Goal: Navigation & Orientation: Understand site structure

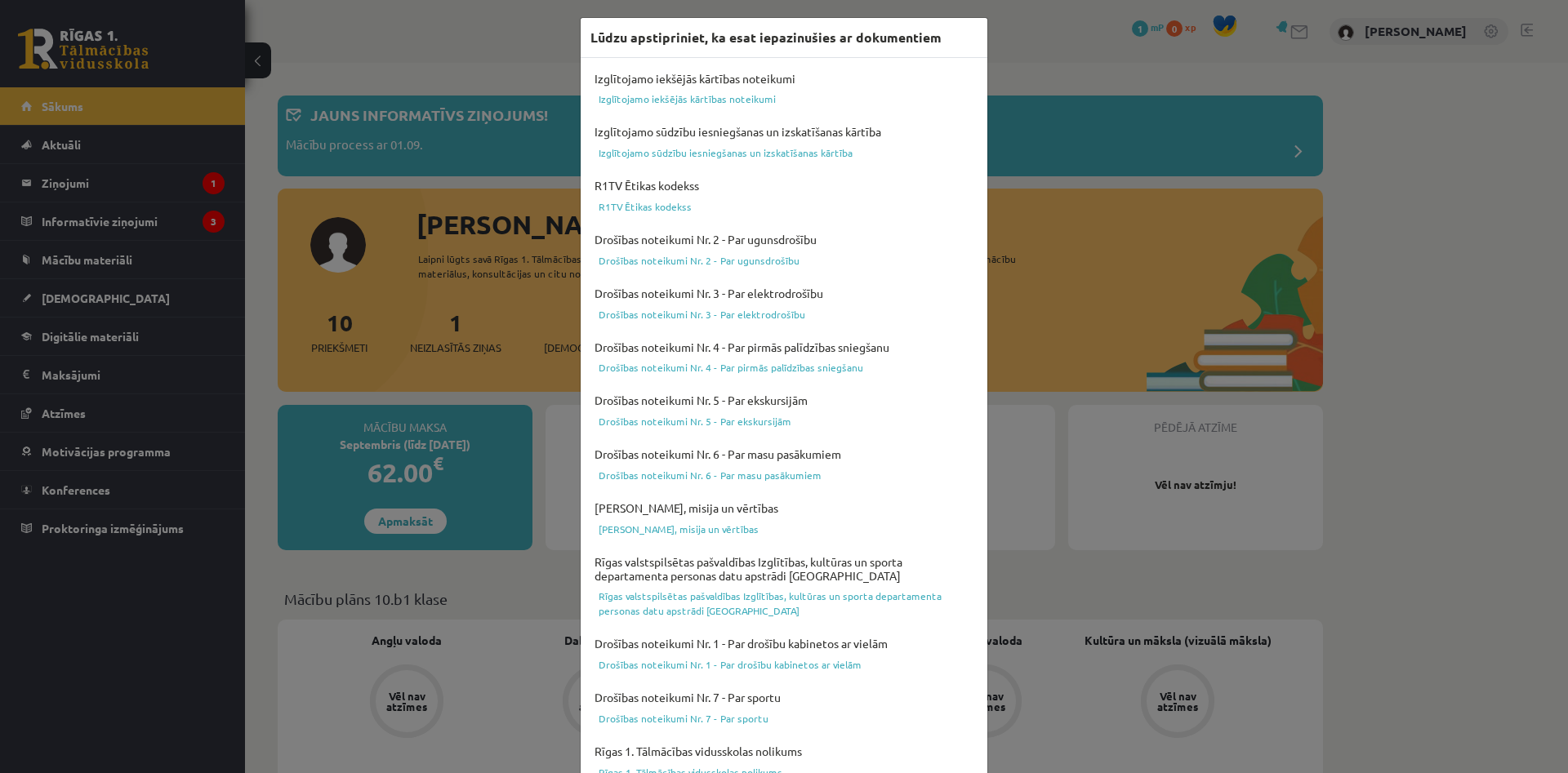
scroll to position [403, 0]
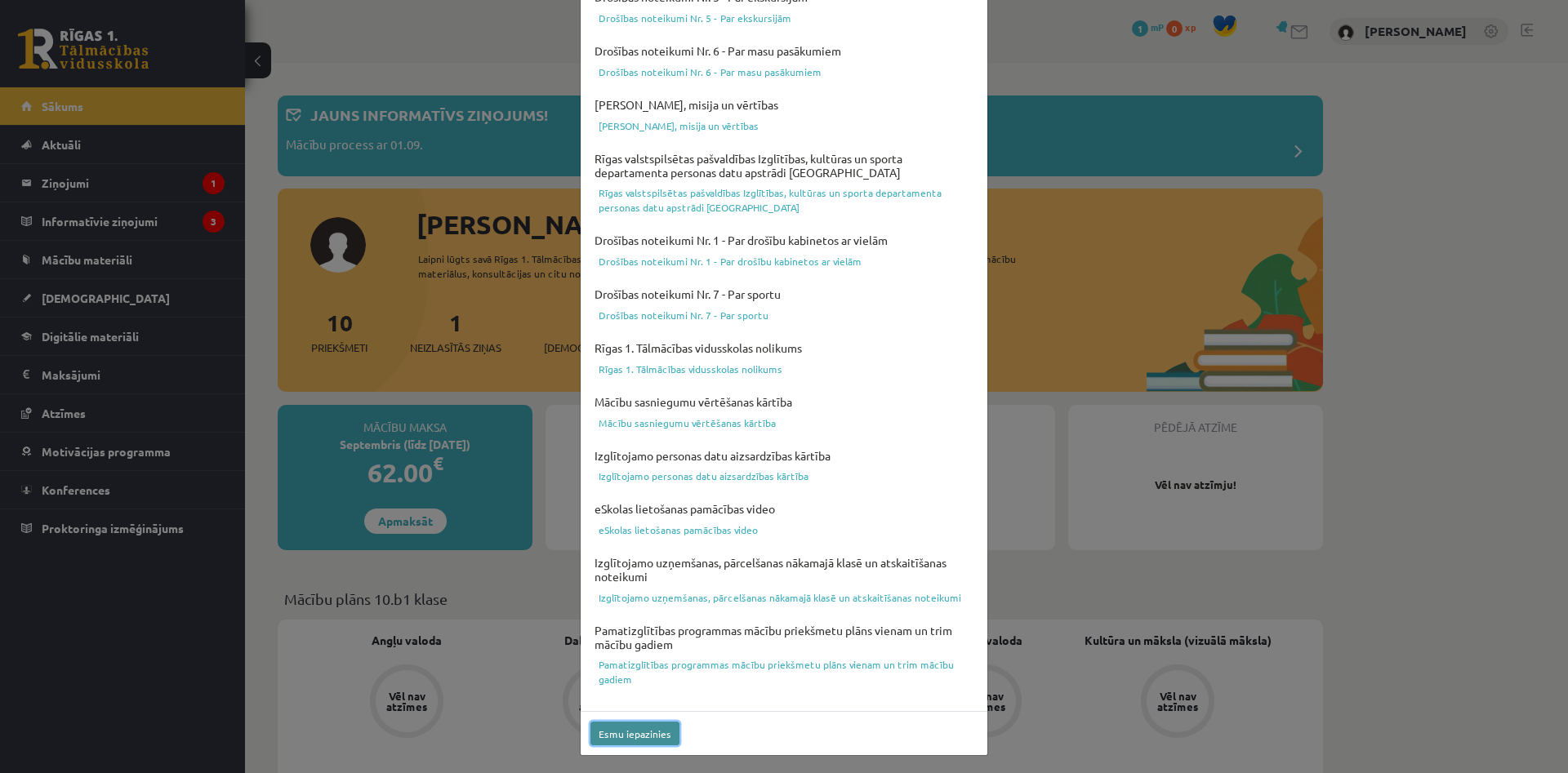
click at [620, 732] on button "Esmu iepazinies" at bounding box center [635, 733] width 89 height 23
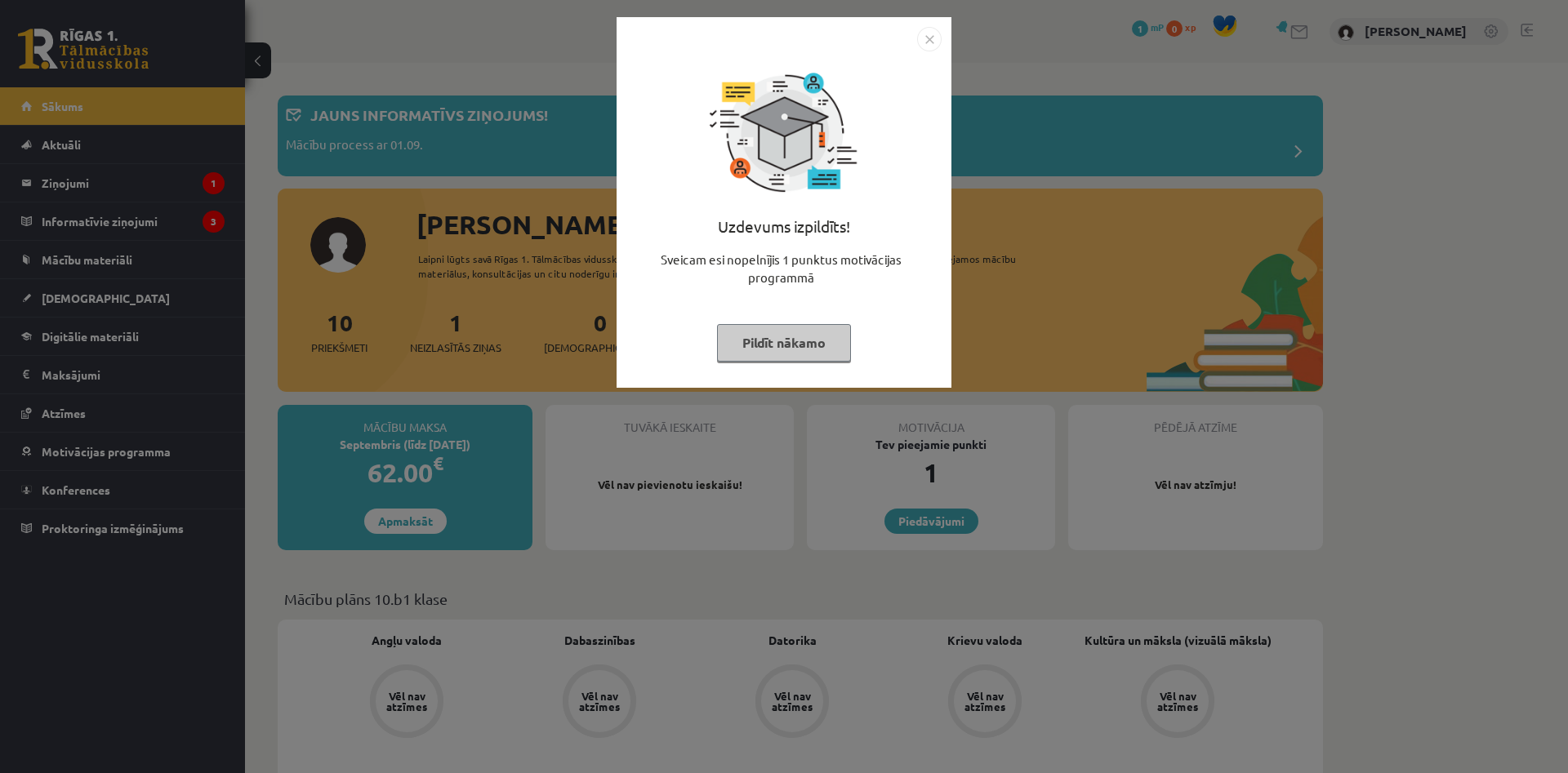
click at [931, 31] on img "Close" at bounding box center [929, 39] width 24 height 24
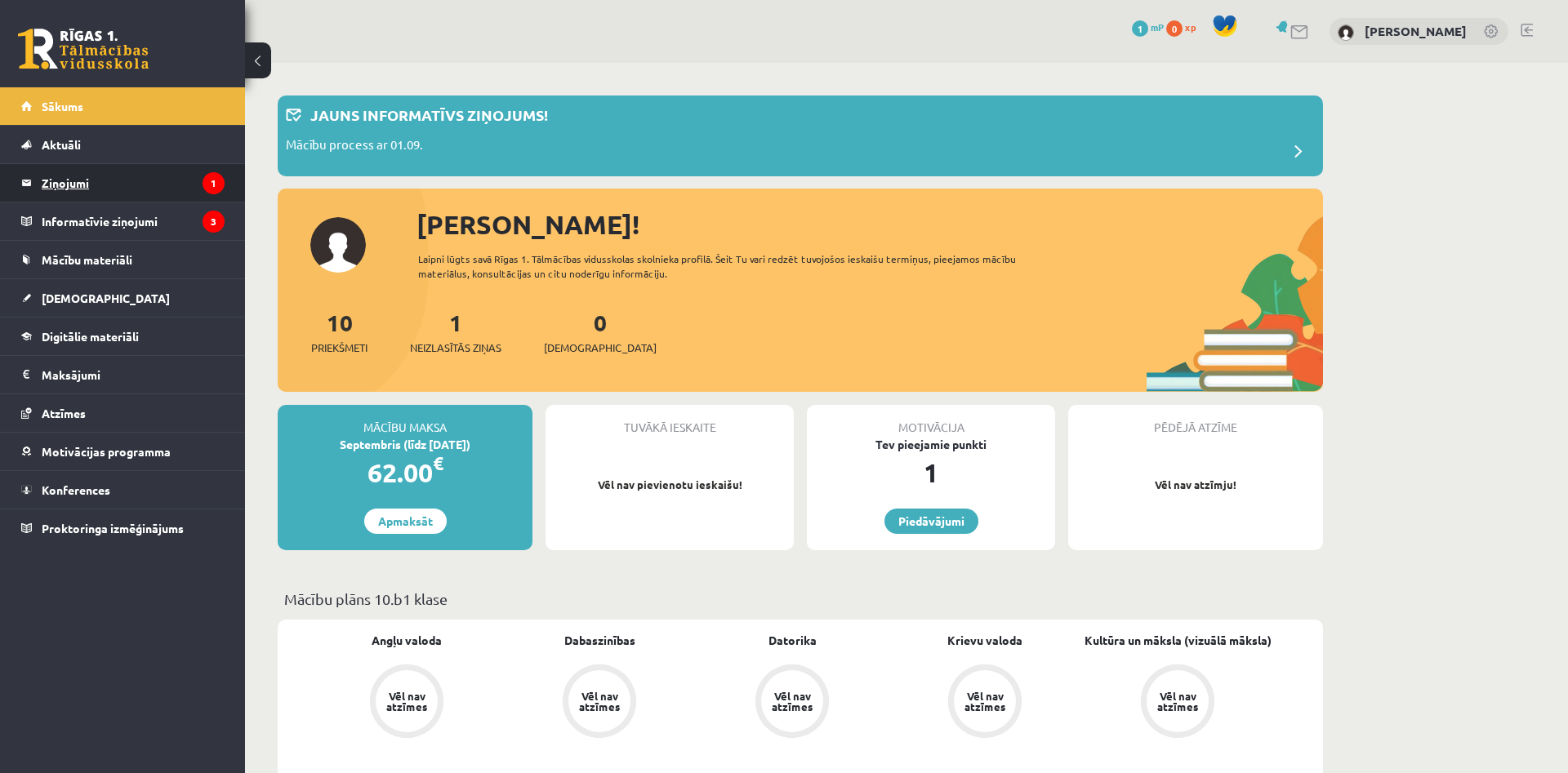
click at [200, 186] on legend "Ziņojumi 1" at bounding box center [133, 183] width 183 height 38
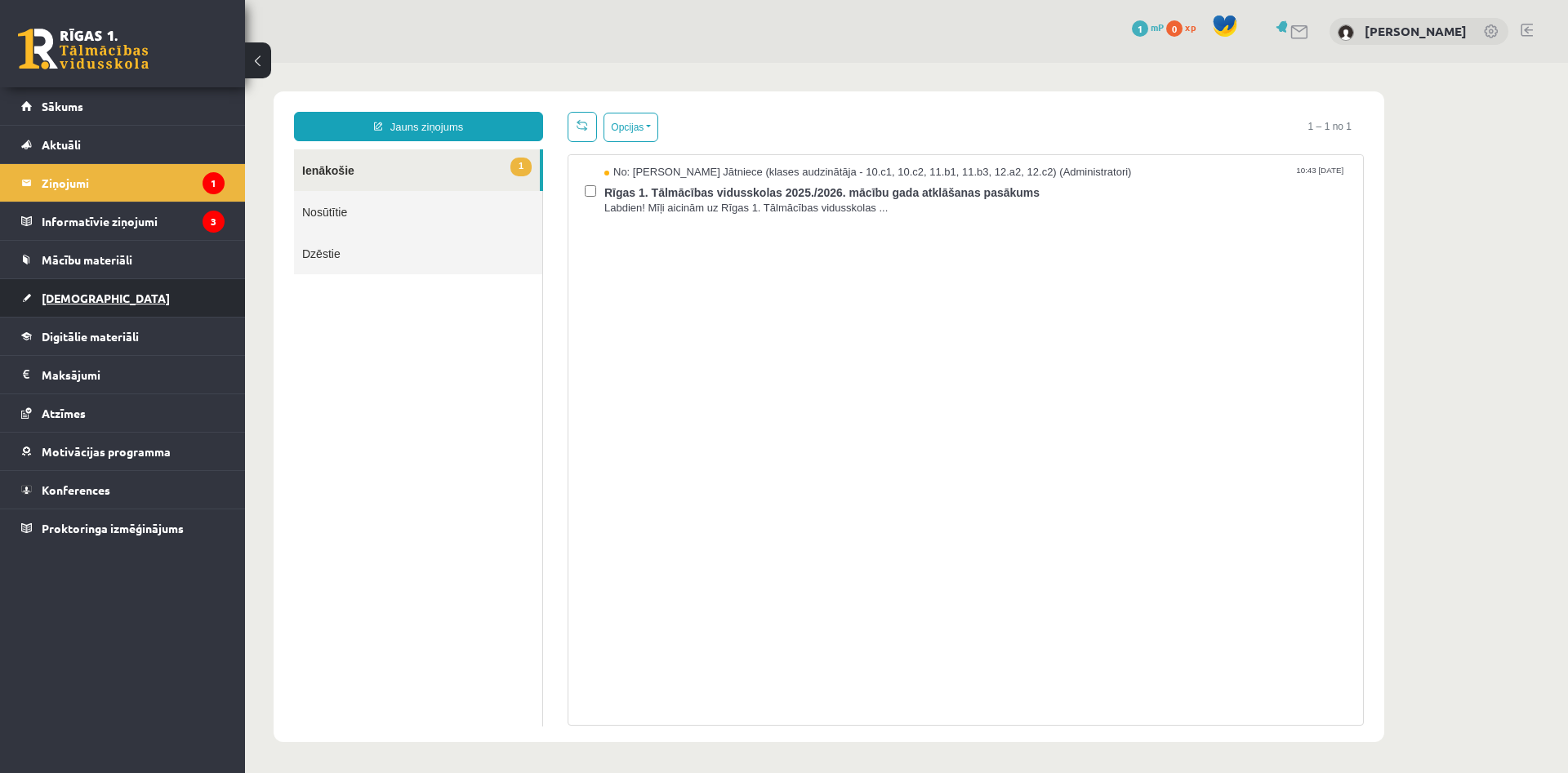
click at [122, 292] on link "[DEMOGRAPHIC_DATA]" at bounding box center [123, 298] width 203 height 38
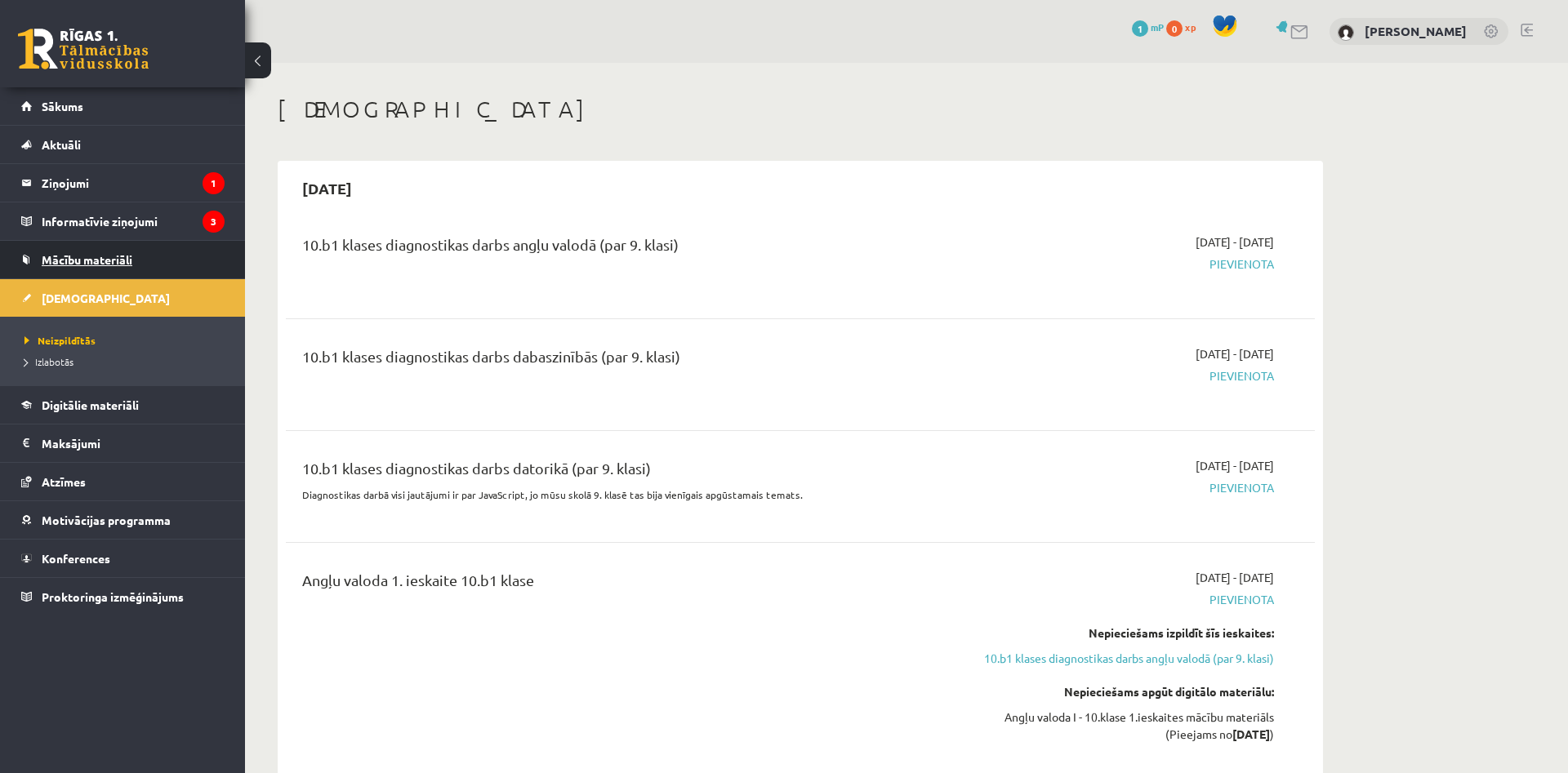
click at [187, 255] on link "Mācību materiāli" at bounding box center [123, 259] width 203 height 38
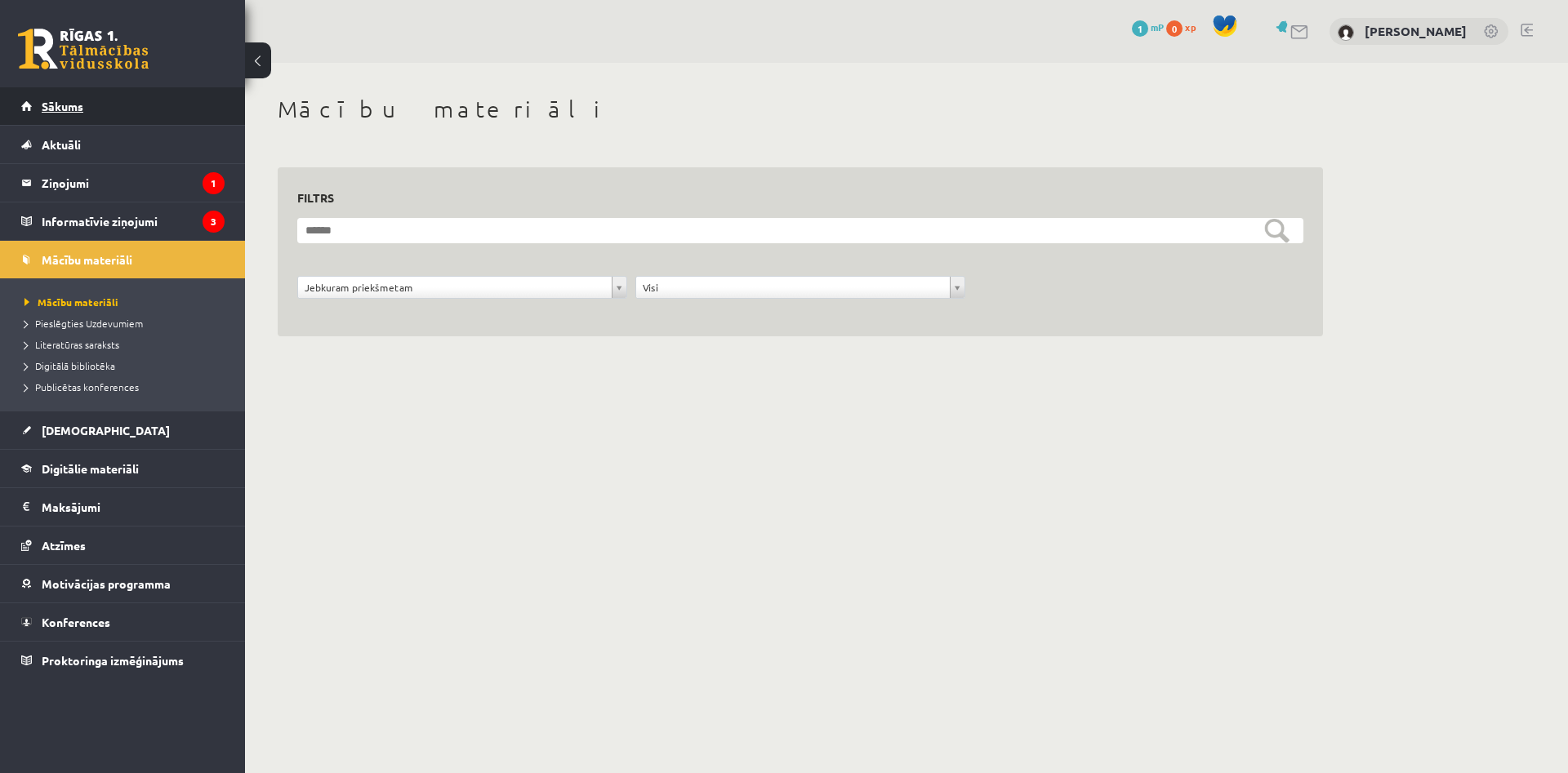
click at [113, 91] on link "Sākums" at bounding box center [123, 106] width 203 height 38
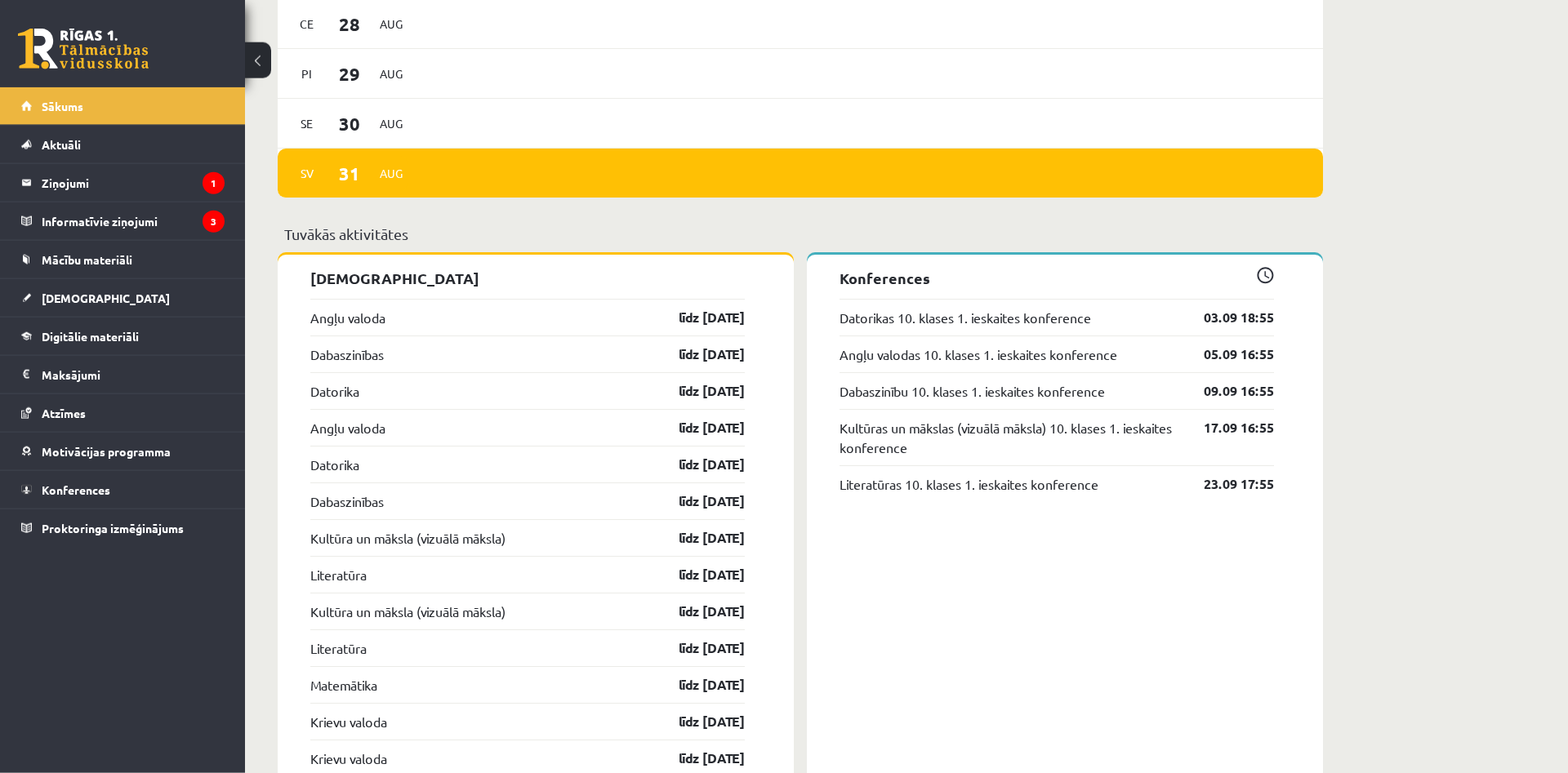
scroll to position [1250, 0]
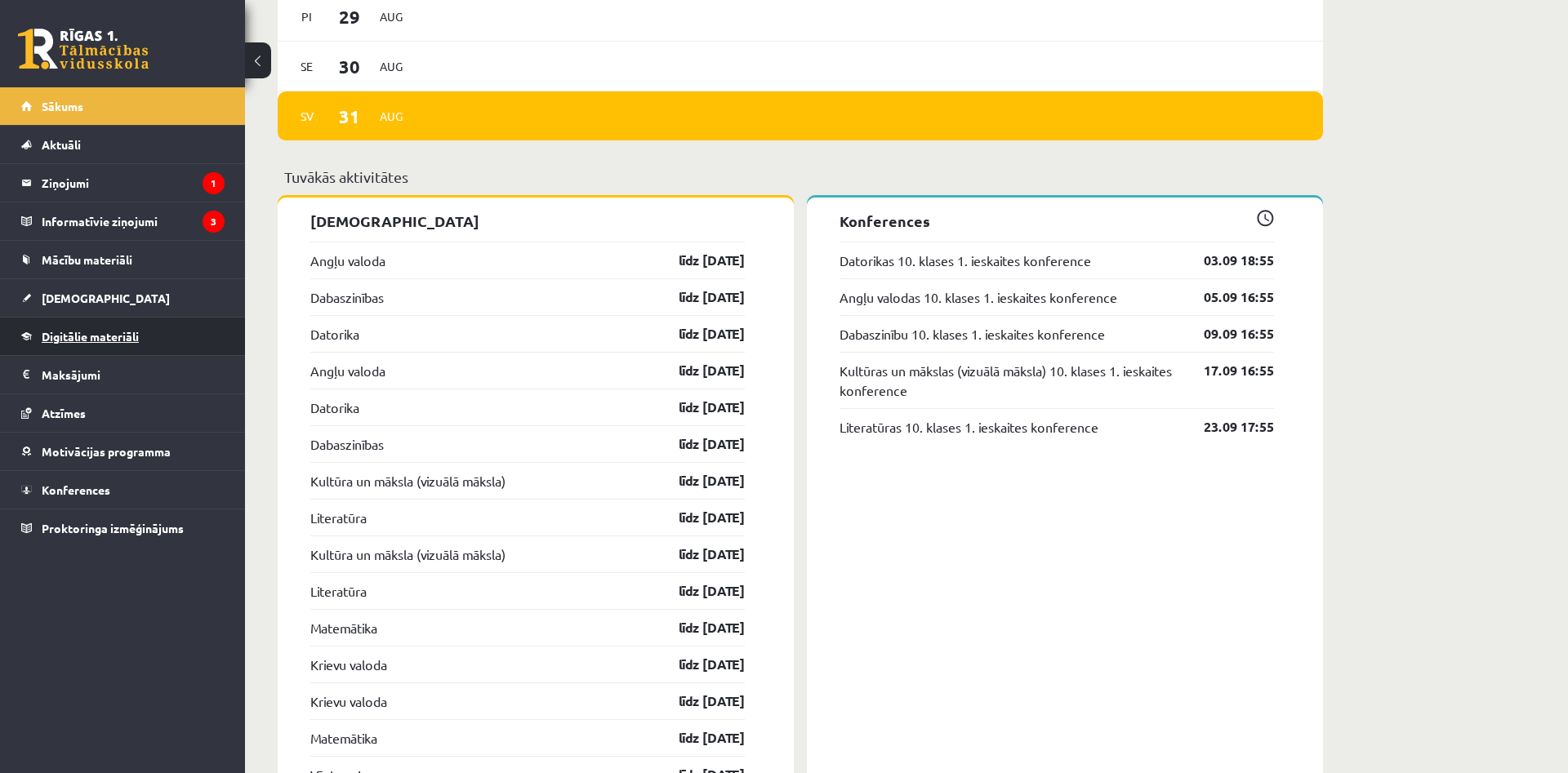
click at [107, 329] on link "Digitālie materiāli" at bounding box center [123, 337] width 203 height 38
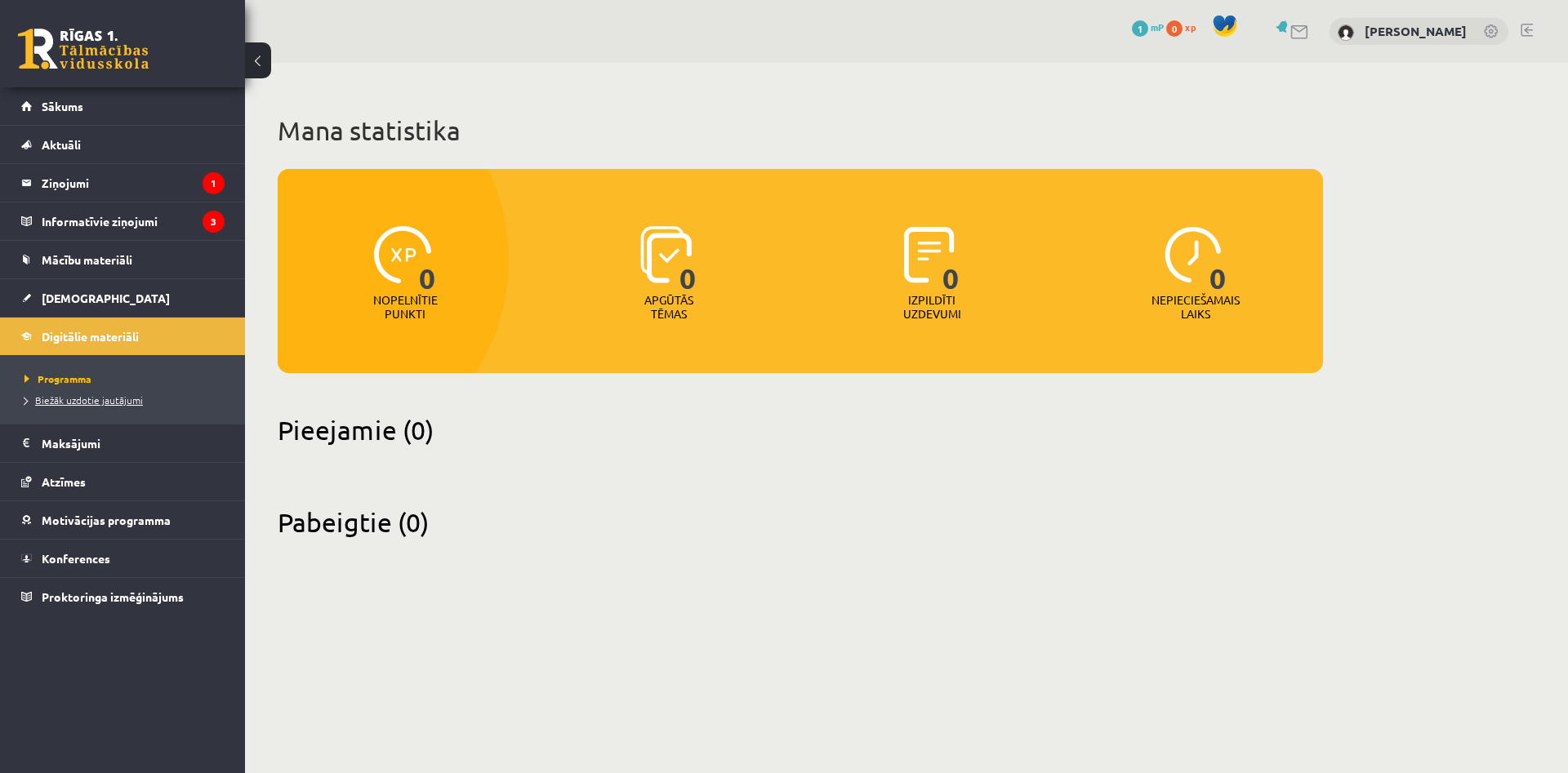
click at [107, 395] on span "Biežāk uzdotie jautājumi" at bounding box center [84, 400] width 119 height 13
